Goal: Transaction & Acquisition: Purchase product/service

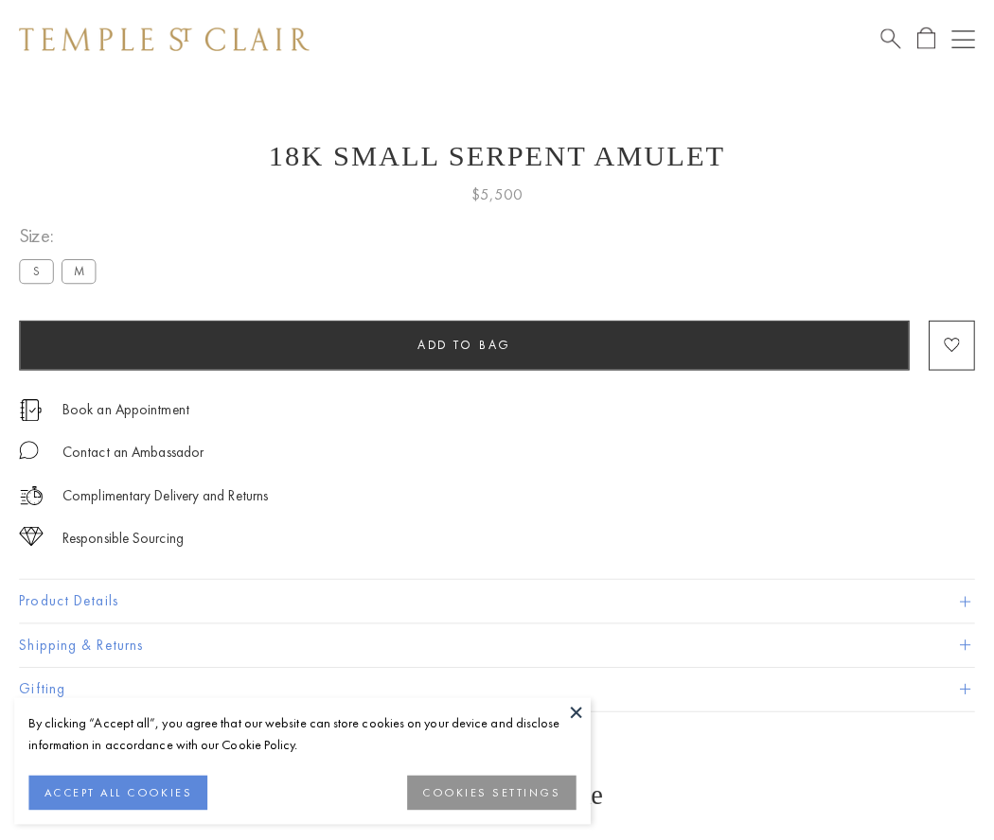
scroll to position [74, 0]
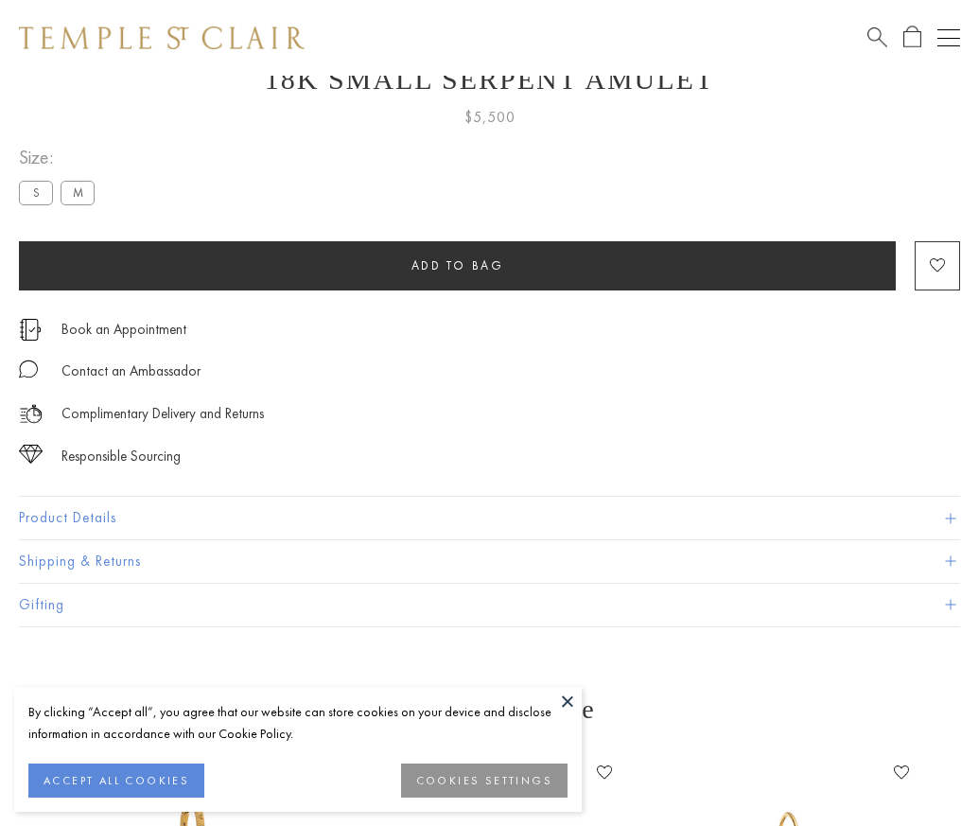
click at [457, 265] on span "Add to bag" at bounding box center [458, 265] width 93 height 16
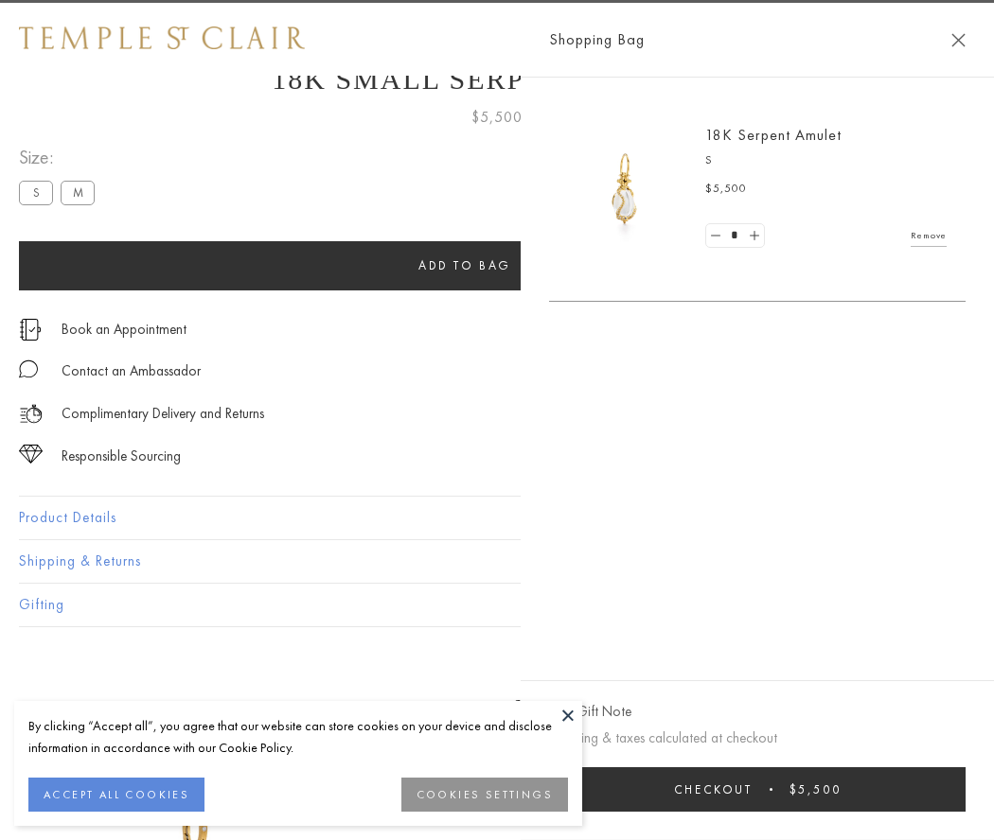
click at [769, 789] on button "Checkout $5,500" at bounding box center [757, 789] width 416 height 44
